Goal: Find specific page/section

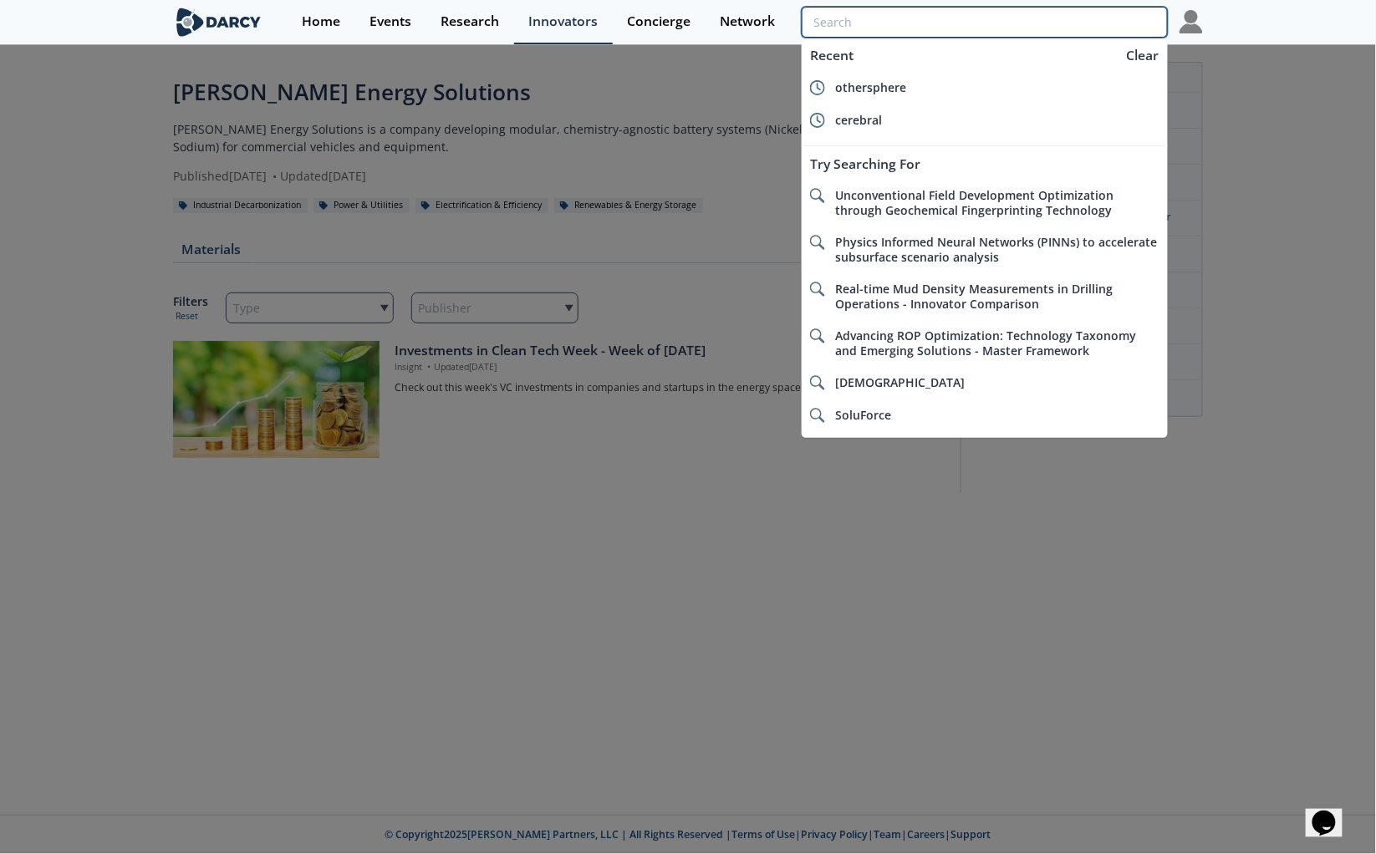
click at [1129, 22] on input "search" at bounding box center [985, 22] width 366 height 31
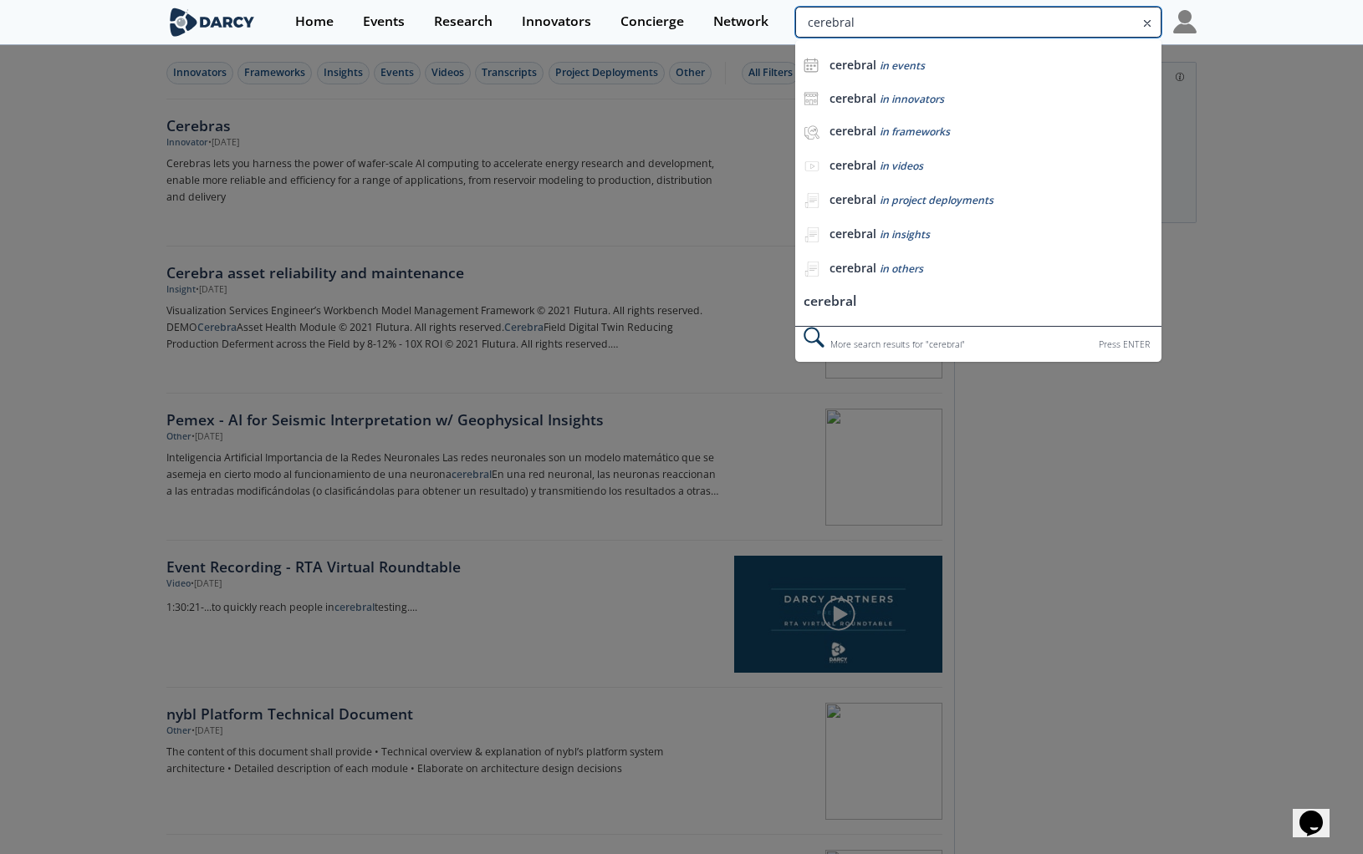
drag, startPoint x: 1116, startPoint y: 27, endPoint x: 1021, endPoint y: 19, distance: 95.6
click at [1021, 19] on input "cerebral" at bounding box center [978, 22] width 366 height 31
drag, startPoint x: 940, startPoint y: 23, endPoint x: 759, endPoint y: 3, distance: 181.8
click at [759, 3] on div "Home Events Research Innovators Concierge Network cerebral cerebral in events c…" at bounding box center [738, 22] width 915 height 44
click at [959, 20] on input "cerebral" at bounding box center [978, 22] width 366 height 31
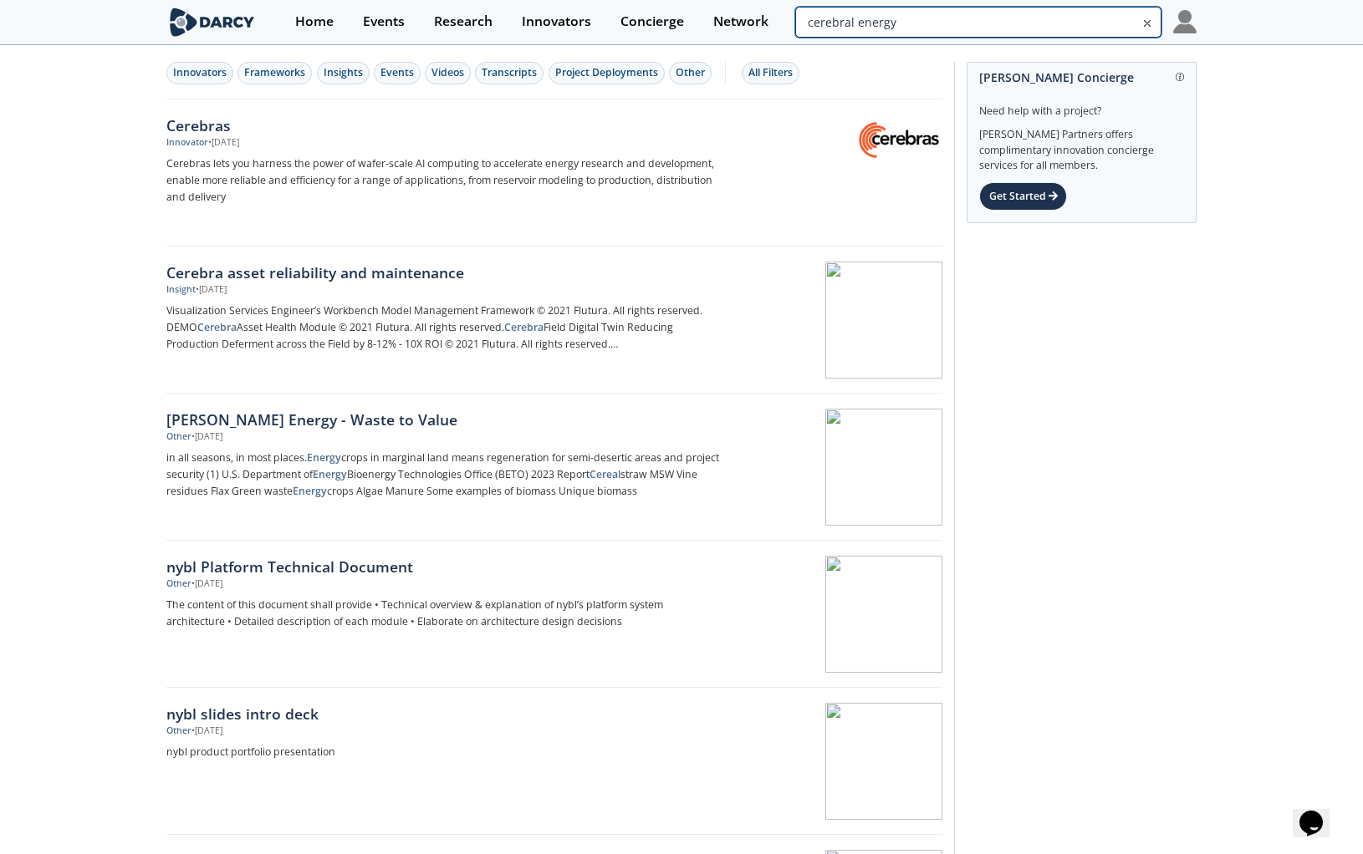
click at [1120, 19] on input "cerebral energy" at bounding box center [978, 22] width 366 height 31
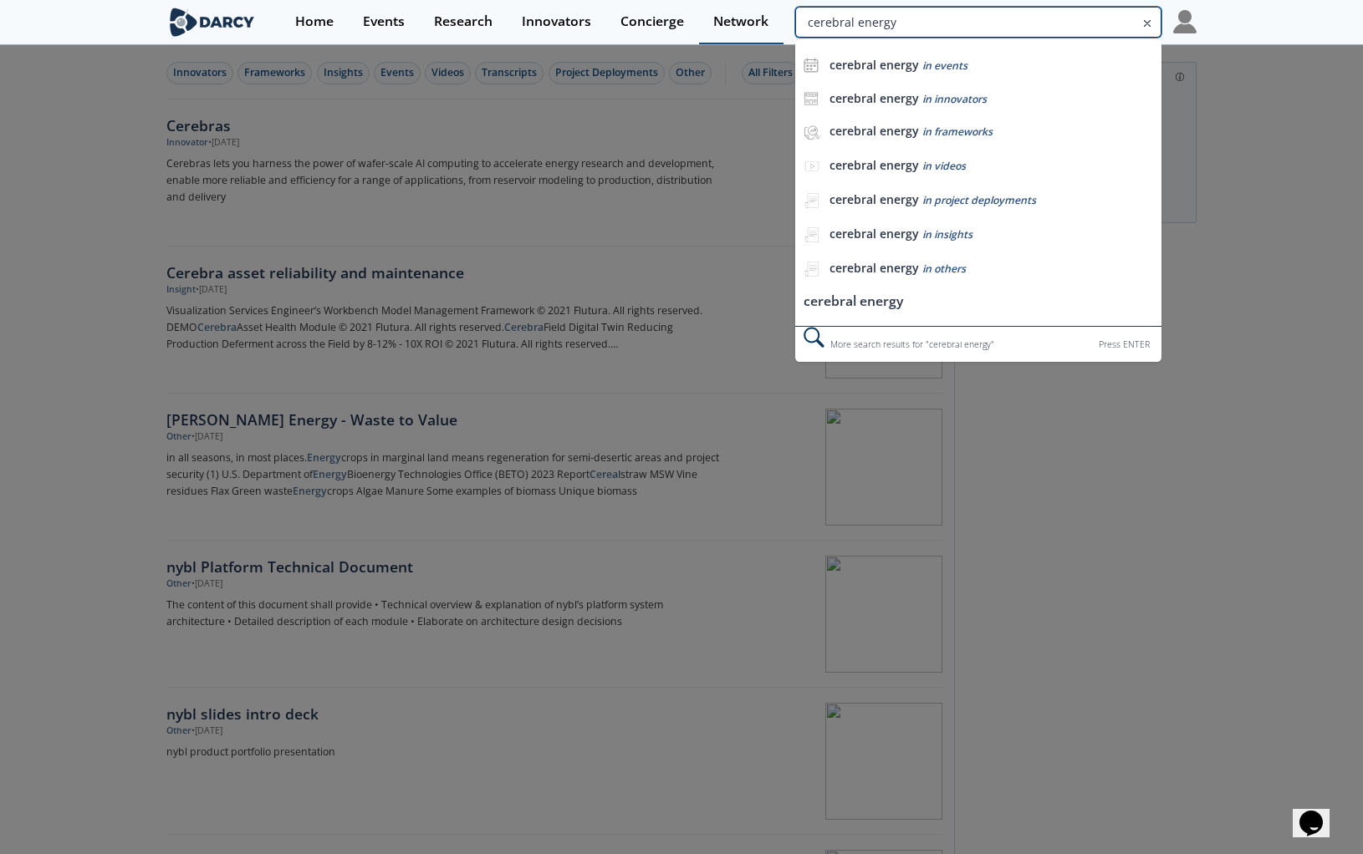
drag, startPoint x: 1120, startPoint y: 19, endPoint x: 754, endPoint y: 13, distance: 366.2
click at [754, 13] on div "Home Events Research Innovators Concierge Network cerebral energy cerebral ener…" at bounding box center [738, 22] width 915 height 44
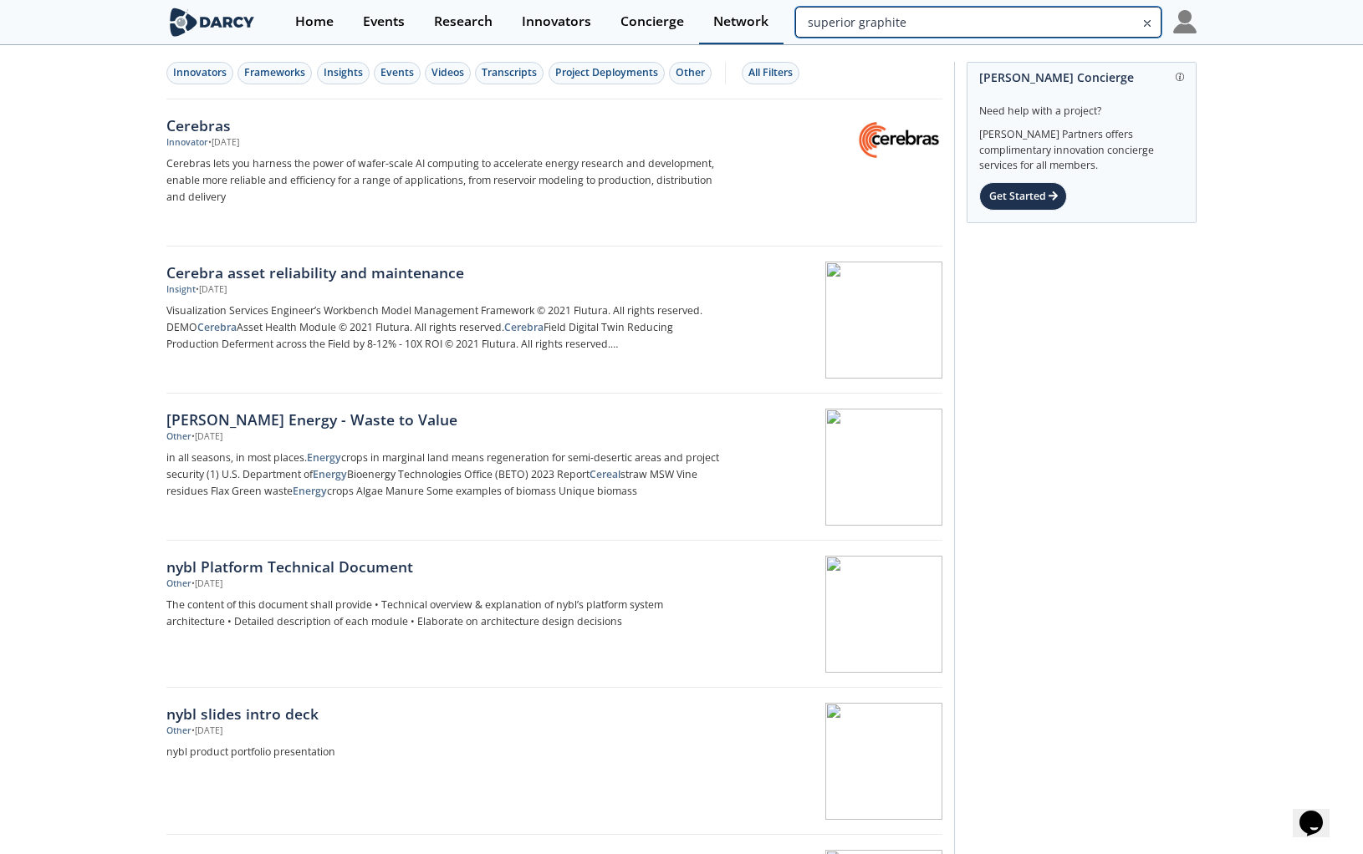
type input "superior graphite"
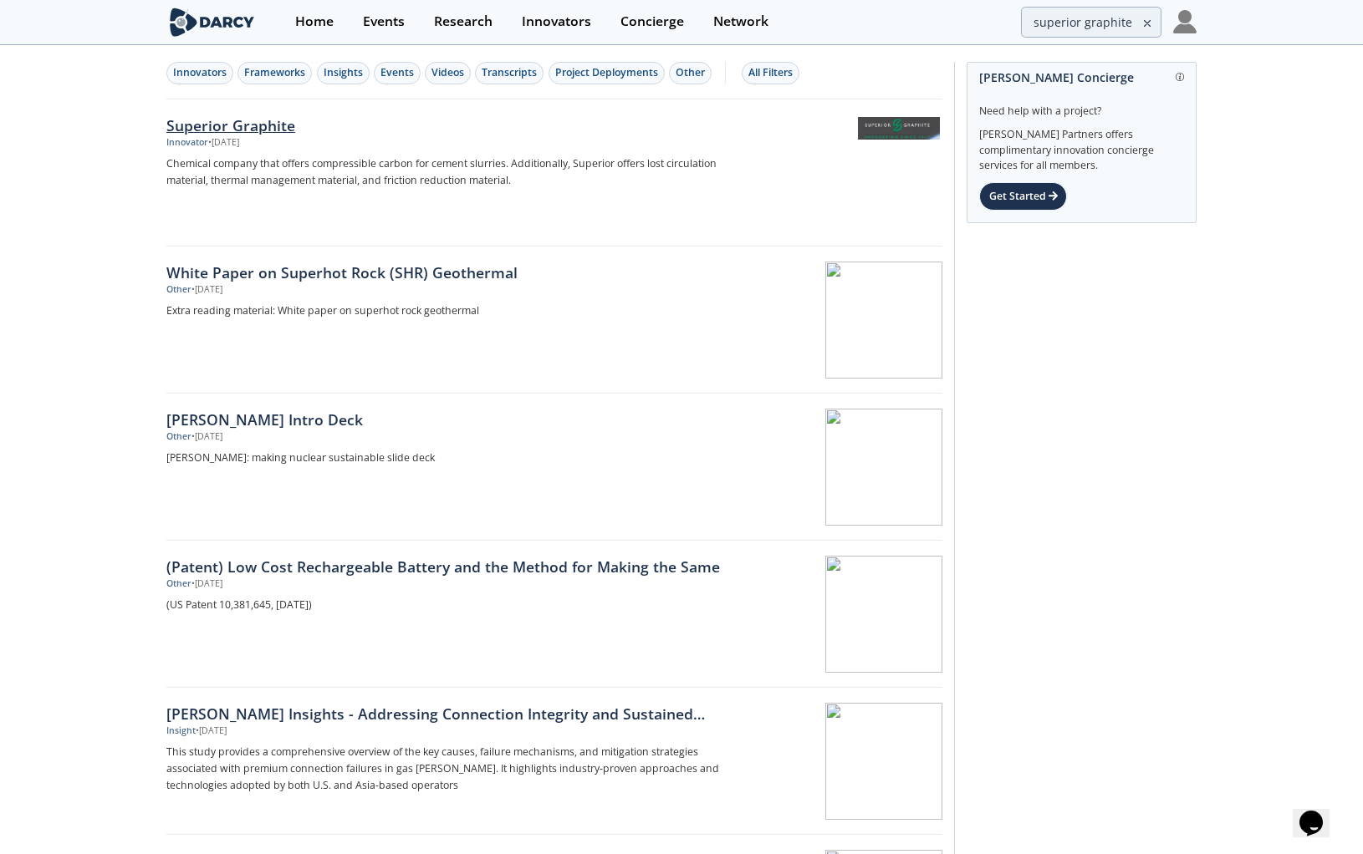
click at [196, 122] on div "Superior Graphite" at bounding box center [442, 126] width 553 height 22
